Goal: Task Accomplishment & Management: Complete application form

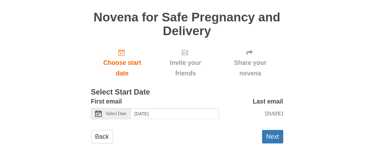
scroll to position [78, 0]
click at [273, 136] on button "Next" at bounding box center [272, 136] width 21 height 13
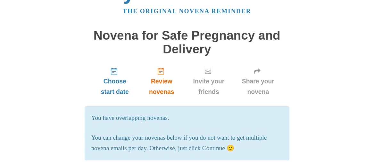
scroll to position [21, 0]
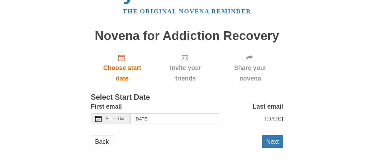
scroll to position [34, 0]
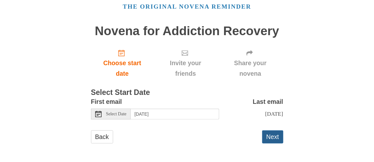
click at [270, 138] on button "Next" at bounding box center [272, 137] width 21 height 13
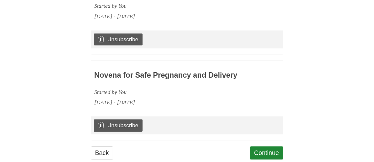
scroll to position [528, 0]
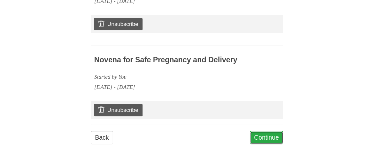
click at [274, 138] on link "Continue" at bounding box center [266, 137] width 33 height 13
